Goal: Transaction & Acquisition: Purchase product/service

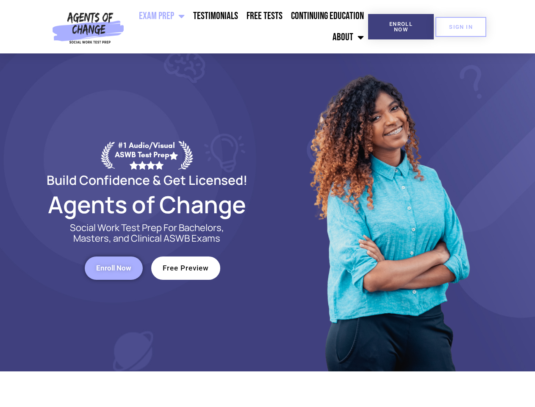
click at [268, 203] on div at bounding box center [388, 212] width 241 height 318
click at [248, 27] on ul "Exam Prep BSW Exam Prep: ASWB Bachelors Level Exam LMSW Exam Prep: ASWB Masters…" at bounding box center [248, 27] width 241 height 42
click at [401, 27] on span "Enroll Now" at bounding box center [401, 26] width 39 height 11
click at [461, 27] on span "SIGN IN" at bounding box center [461, 27] width 24 height 6
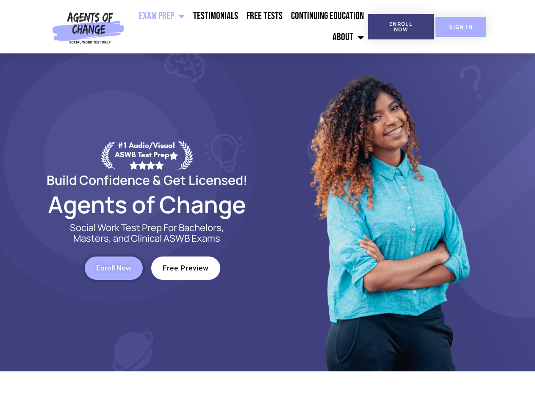
click at [461, 27] on span "SIGN IN" at bounding box center [461, 27] width 24 height 6
click at [114, 268] on span "Enroll Now" at bounding box center [113, 267] width 35 height 7
click at [186, 268] on span "Free Preview" at bounding box center [186, 267] width 46 height 7
